Goal: Information Seeking & Learning: Learn about a topic

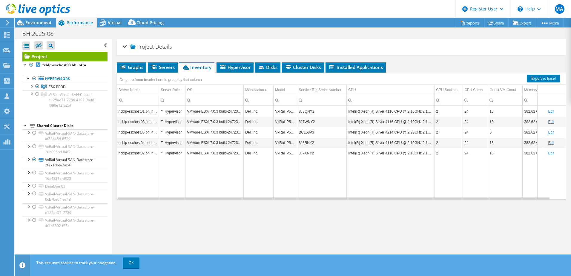
select select "USD"
click at [30, 88] on div at bounding box center [31, 86] width 6 height 6
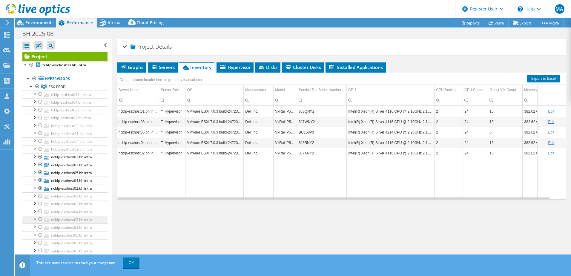
scroll to position [60, 0]
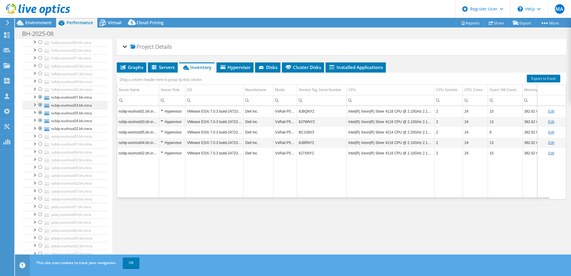
drag, startPoint x: 40, startPoint y: 98, endPoint x: 38, endPoint y: 103, distance: 5.9
click at [40, 98] on div at bounding box center [40, 96] width 6 height 7
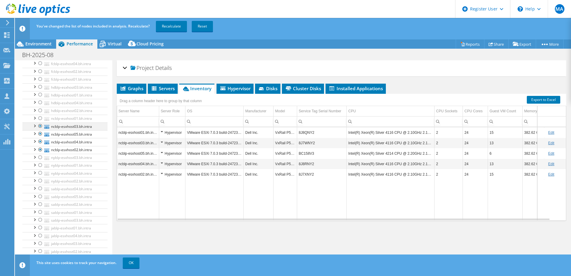
click at [40, 127] on div at bounding box center [40, 125] width 6 height 7
click at [39, 133] on div at bounding box center [40, 133] width 6 height 7
drag, startPoint x: 40, startPoint y: 141, endPoint x: 41, endPoint y: 144, distance: 3.7
click at [40, 141] on div at bounding box center [40, 141] width 6 height 7
click at [39, 148] on div at bounding box center [40, 149] width 6 height 7
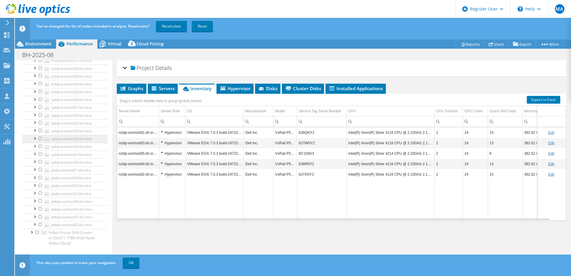
scroll to position [119, 0]
click at [40, 98] on div at bounding box center [40, 97] width 6 height 7
click at [40, 106] on div at bounding box center [40, 105] width 6 height 7
click at [41, 113] on div at bounding box center [40, 113] width 6 height 7
click at [39, 122] on div at bounding box center [40, 120] width 6 height 7
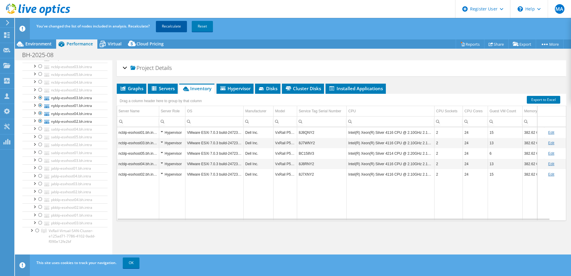
click at [174, 27] on link "Recalculate" at bounding box center [171, 26] width 31 height 11
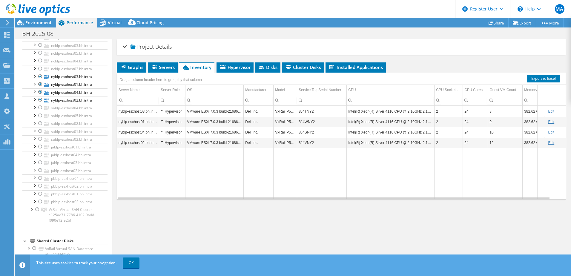
scroll to position [0, 0]
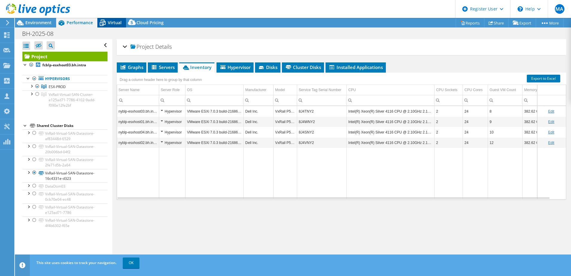
click at [111, 23] on span "Virtual" at bounding box center [115, 23] width 14 height 6
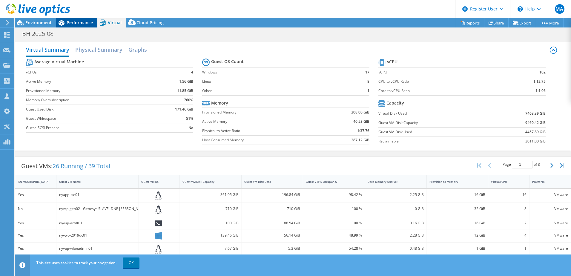
click at [78, 26] on div "Performance" at bounding box center [76, 23] width 41 height 10
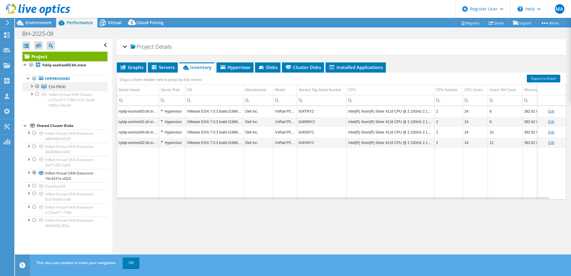
click at [33, 85] on div at bounding box center [31, 86] width 6 height 6
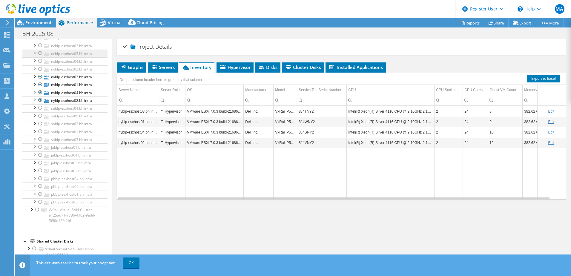
scroll to position [119, 0]
click at [39, 75] on div at bounding box center [40, 76] width 6 height 7
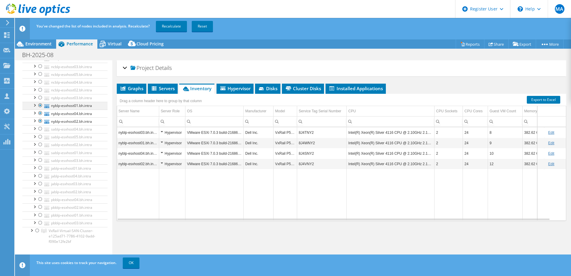
click at [39, 106] on div at bounding box center [40, 105] width 6 height 7
click at [41, 112] on div at bounding box center [40, 113] width 6 height 7
click at [41, 119] on div at bounding box center [40, 120] width 6 height 7
click at [40, 129] on div at bounding box center [40, 128] width 6 height 7
click at [41, 137] on div at bounding box center [40, 136] width 6 height 7
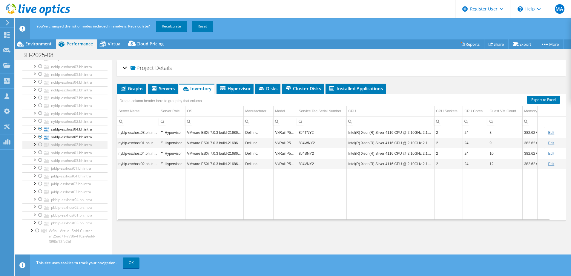
click at [40, 145] on div at bounding box center [40, 144] width 6 height 7
click at [41, 155] on div at bounding box center [40, 152] width 6 height 7
click at [40, 161] on div at bounding box center [40, 159] width 6 height 7
click at [178, 22] on link "Recalculate" at bounding box center [171, 26] width 31 height 11
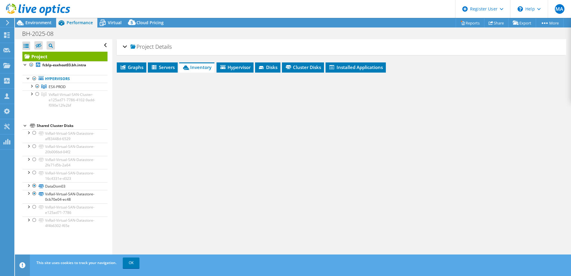
scroll to position [0, 0]
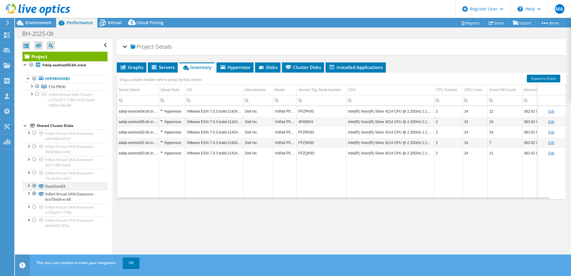
click at [33, 186] on div at bounding box center [34, 185] width 6 height 7
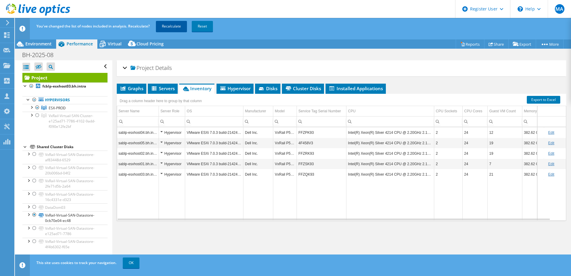
click at [170, 23] on link "Recalculate" at bounding box center [171, 26] width 31 height 11
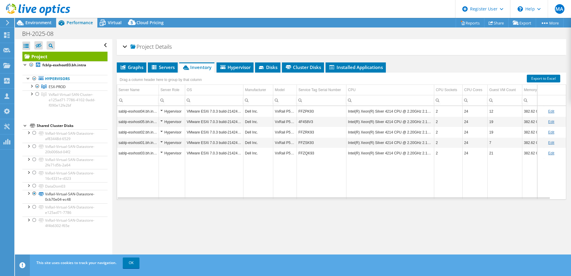
select select "USD"
click at [95, 116] on div "Project fcblp-esxhost03.bh.intra Hypervisors ESX-PROD" at bounding box center [64, 141] width 85 height 178
click at [33, 85] on div at bounding box center [31, 86] width 6 height 6
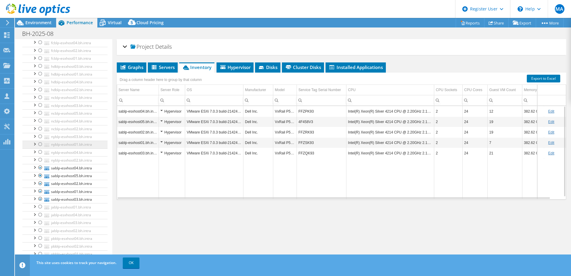
scroll to position [60, 0]
click at [113, 24] on span "Virtual" at bounding box center [115, 23] width 14 height 6
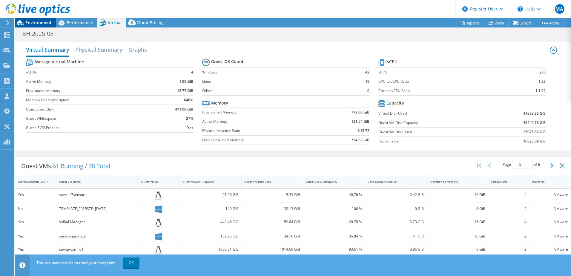
click at [34, 25] on span "Environment" at bounding box center [38, 23] width 26 height 6
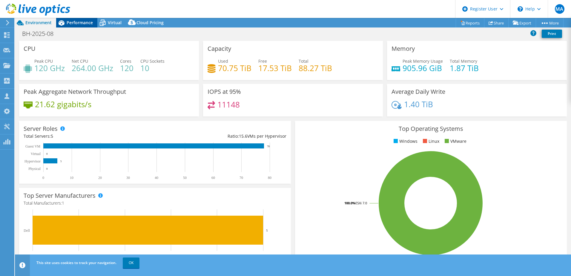
click at [85, 24] on span "Performance" at bounding box center [80, 23] width 26 height 6
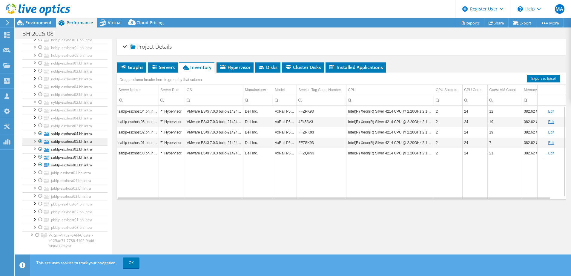
scroll to position [119, 0]
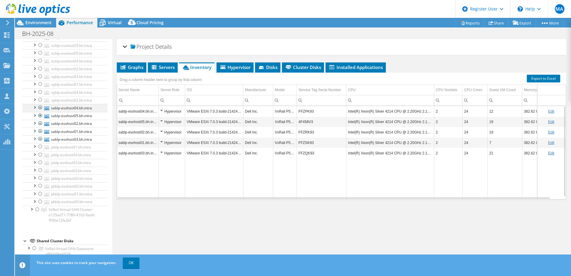
click at [41, 107] on div at bounding box center [40, 107] width 6 height 7
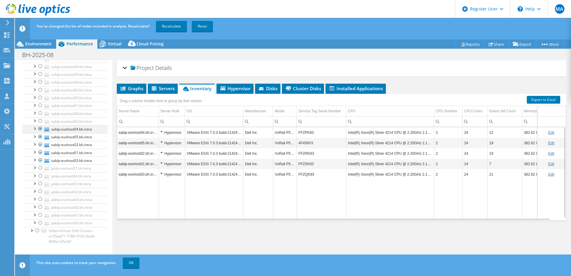
click at [40, 130] on div at bounding box center [40, 128] width 6 height 7
click at [41, 136] on div at bounding box center [40, 136] width 6 height 7
click at [39, 144] on div at bounding box center [40, 144] width 6 height 7
click at [39, 152] on div at bounding box center [40, 152] width 6 height 7
click at [39, 145] on div at bounding box center [40, 144] width 6 height 7
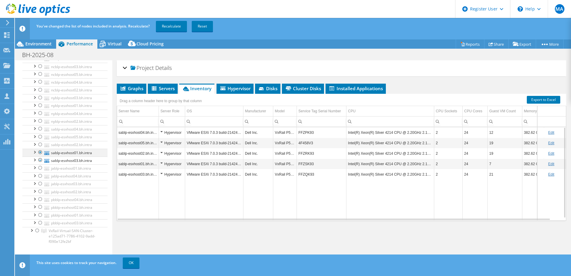
click at [40, 152] on div at bounding box center [40, 152] width 6 height 7
click at [40, 161] on div at bounding box center [40, 159] width 6 height 7
click at [39, 167] on div at bounding box center [40, 167] width 6 height 7
drag, startPoint x: 40, startPoint y: 176, endPoint x: 40, endPoint y: 180, distance: 4.2
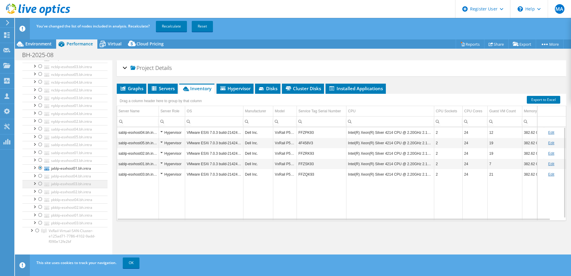
click at [40, 176] on div at bounding box center [40, 175] width 6 height 7
click at [40, 183] on div at bounding box center [40, 183] width 6 height 7
click at [39, 192] on div at bounding box center [40, 191] width 6 height 7
click at [177, 25] on link "Recalculate" at bounding box center [171, 26] width 31 height 11
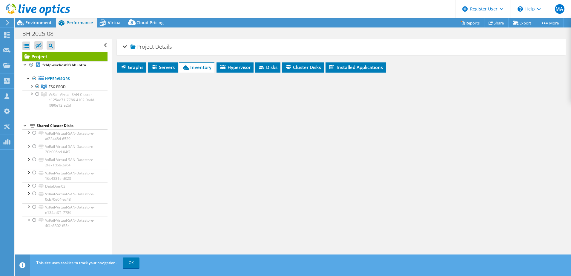
scroll to position [0, 0]
